Goal: Check status: Check status

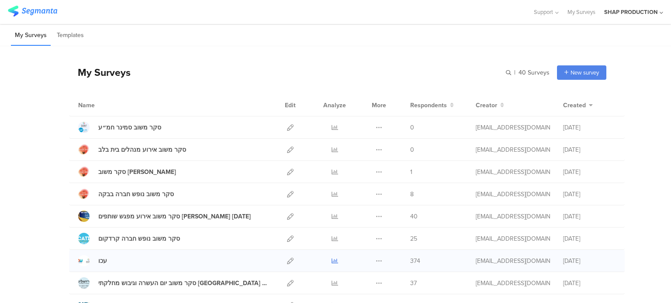
click at [333, 261] on icon at bounding box center [334, 261] width 7 height 7
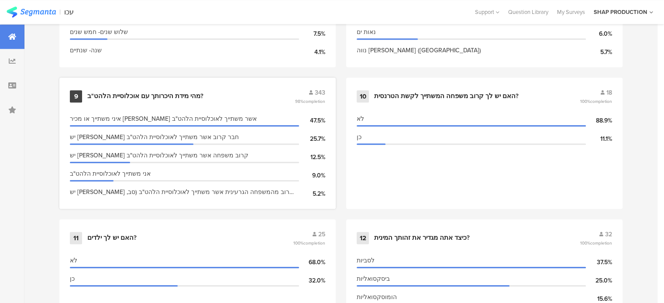
scroll to position [917, 0]
